Goal: Transaction & Acquisition: Obtain resource

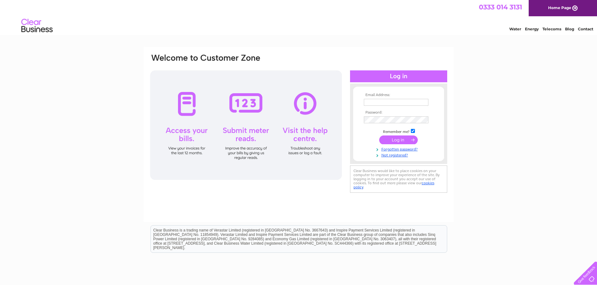
type input "jo@leigharms.co.uk"
click at [388, 141] on input "submit" at bounding box center [398, 140] width 39 height 9
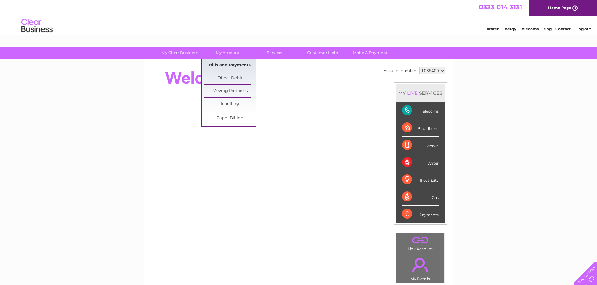
click at [230, 64] on link "Bills and Payments" at bounding box center [230, 65] width 52 height 13
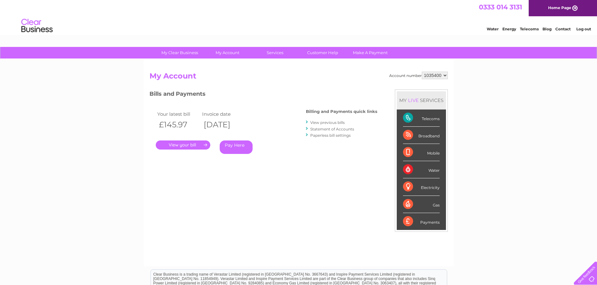
click at [182, 149] on link "." at bounding box center [183, 145] width 54 height 9
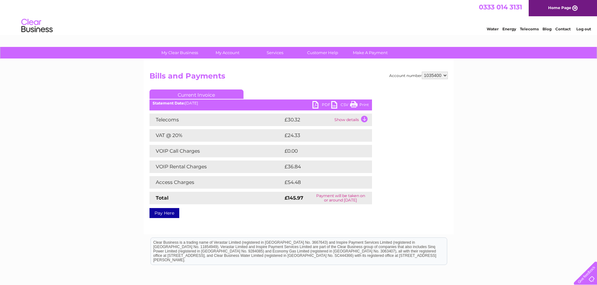
click at [324, 104] on link "PDF" at bounding box center [321, 105] width 19 height 9
